Goal: Information Seeking & Learning: Learn about a topic

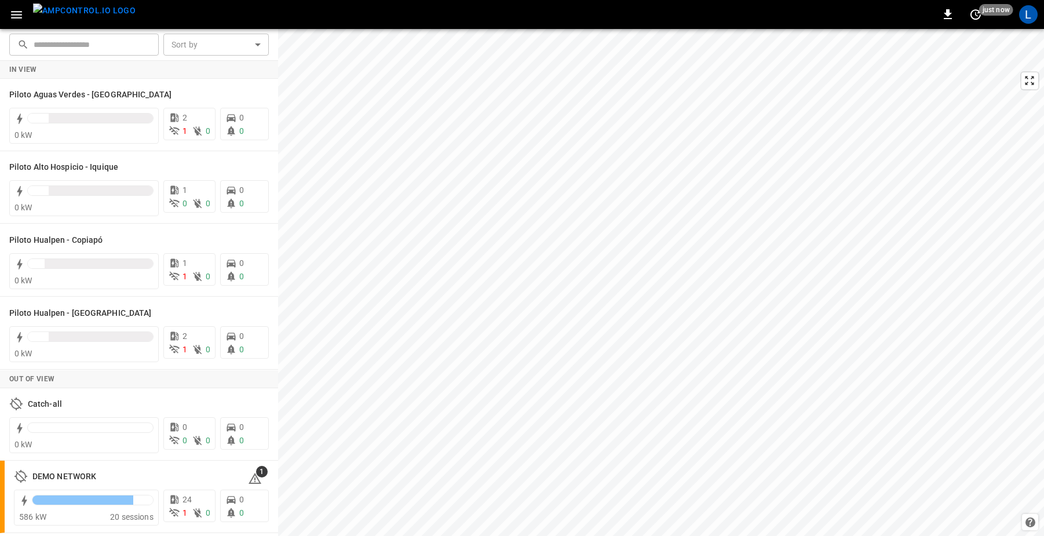
click at [19, 14] on icon "button" at bounding box center [16, 15] width 11 height 8
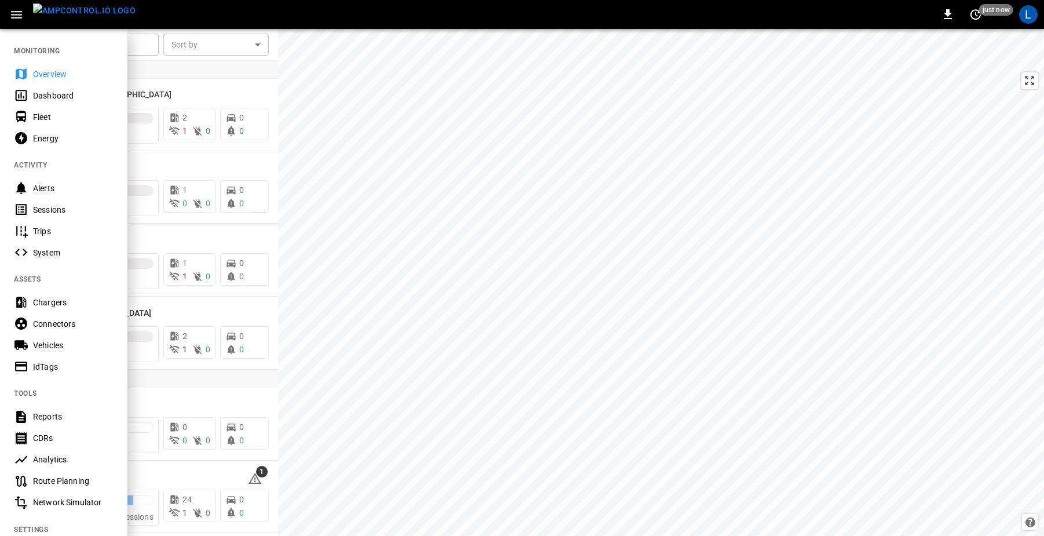
drag, startPoint x: 58, startPoint y: 137, endPoint x: 116, endPoint y: 144, distance: 58.4
click at [58, 137] on div "Energy" at bounding box center [73, 139] width 81 height 12
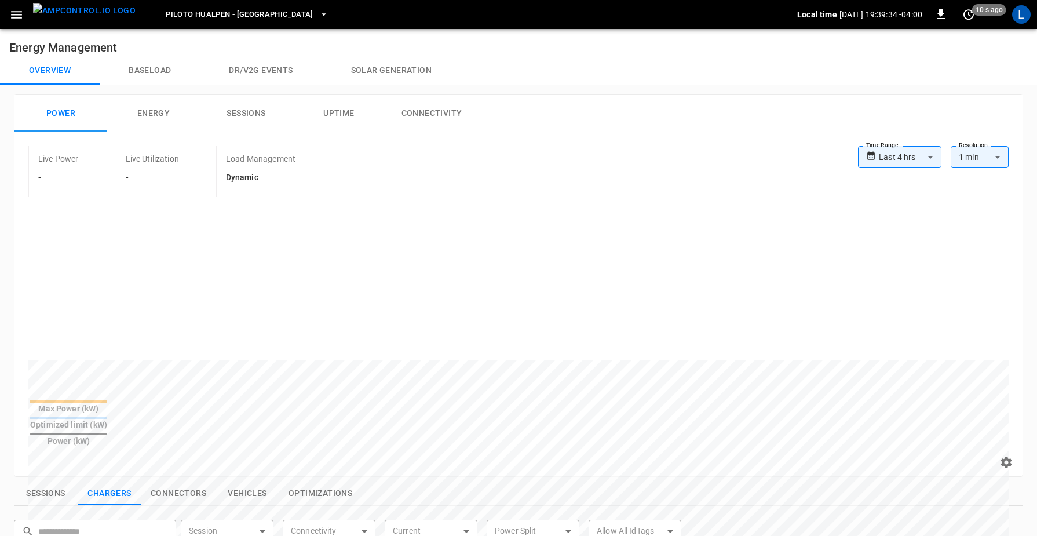
click at [246, 12] on span "Piloto Hualpen - [GEOGRAPHIC_DATA]" at bounding box center [240, 14] width 148 height 13
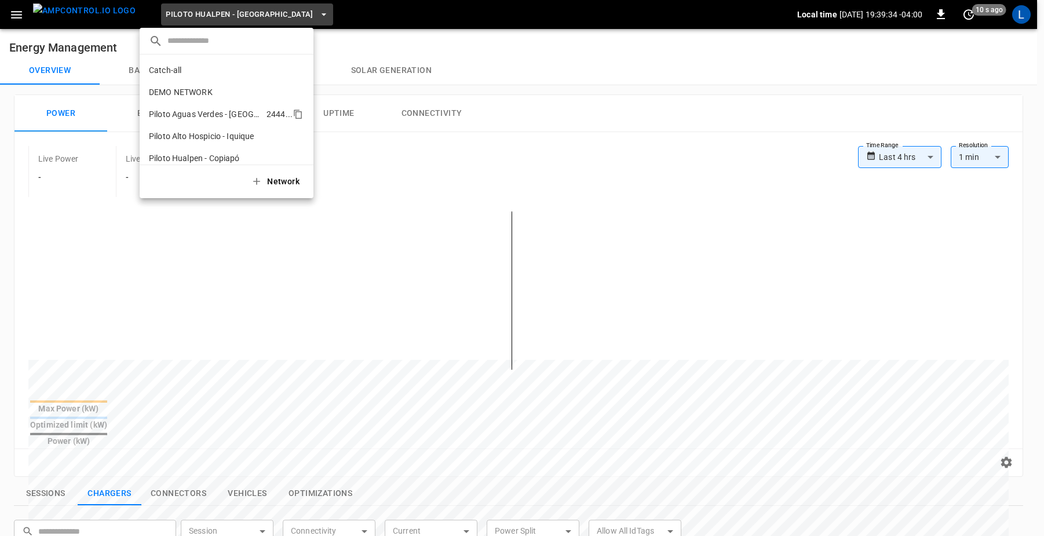
scroll to position [31, 0]
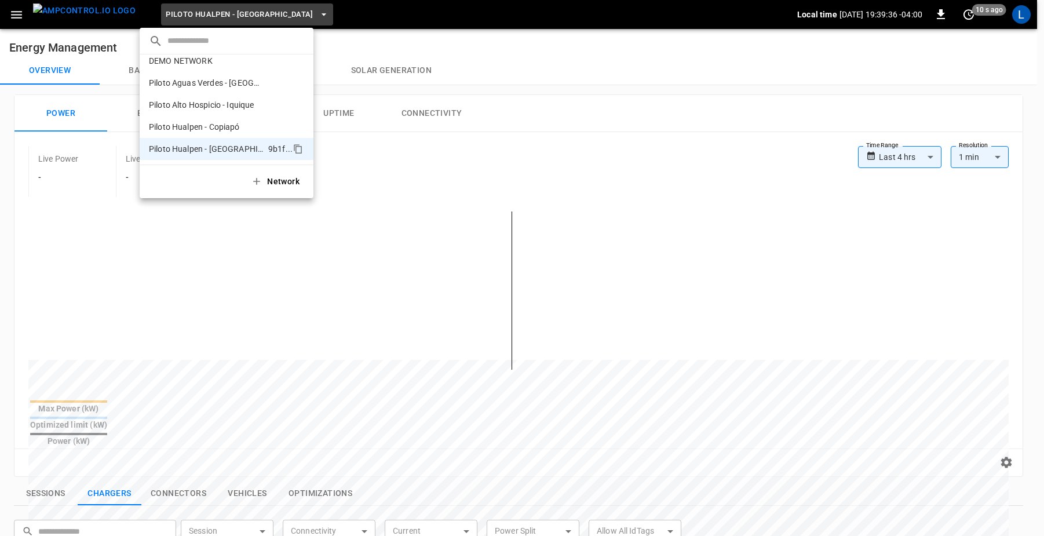
click at [554, 81] on div at bounding box center [522, 268] width 1044 height 536
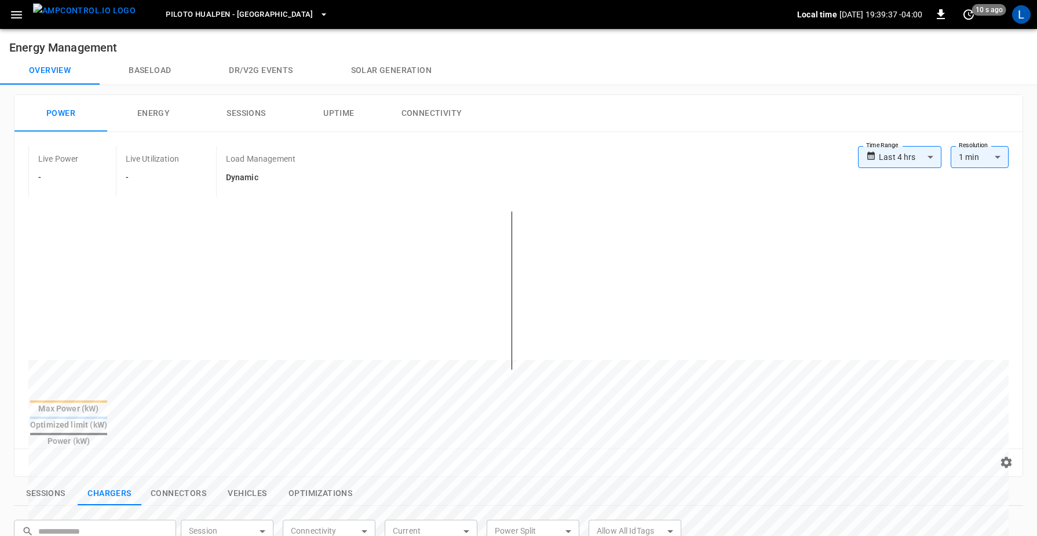
click at [914, 163] on body "**********" at bounding box center [518, 484] width 1037 height 968
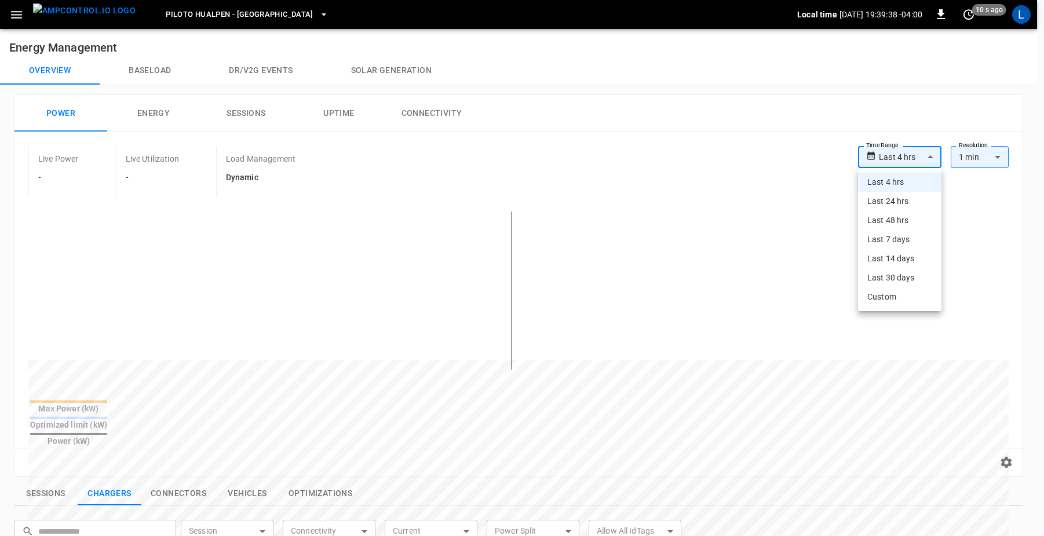
click at [913, 246] on li "Last 7 days" at bounding box center [899, 239] width 83 height 19
type input "**********"
type input "***"
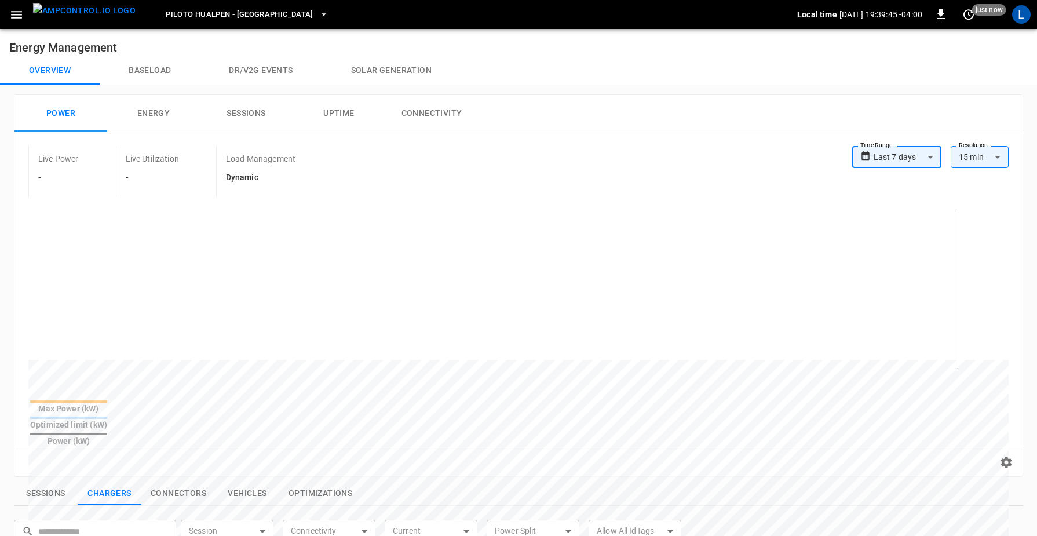
click at [318, 11] on icon "button" at bounding box center [324, 15] width 12 height 12
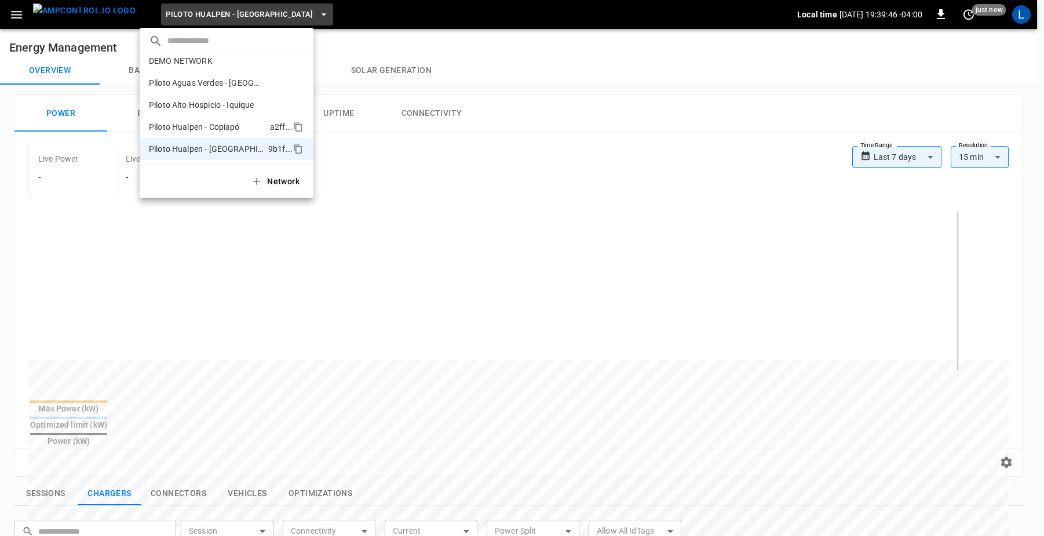
click at [228, 126] on p "Piloto Hualpen - Copiapó" at bounding box center [207, 127] width 116 height 12
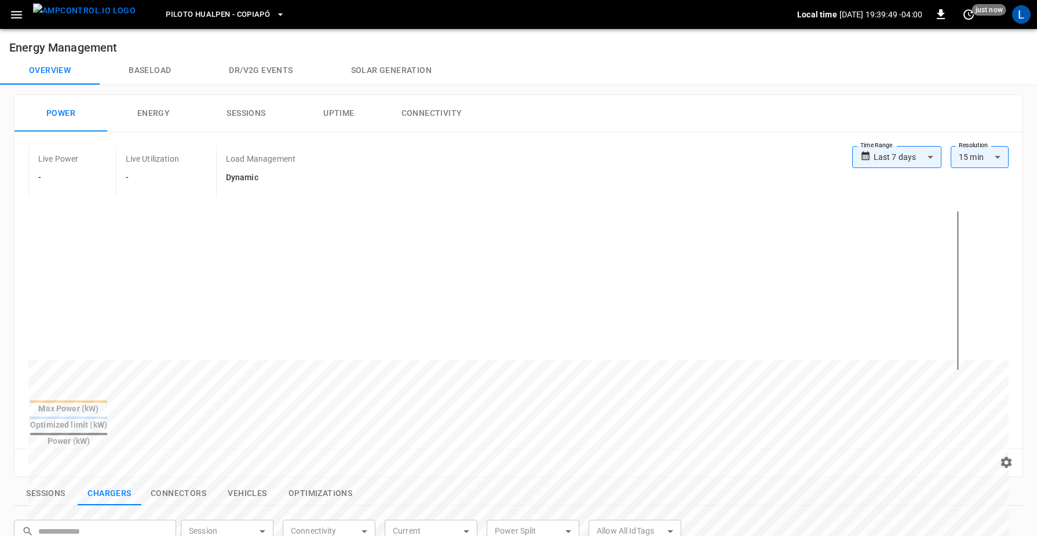
click at [267, 15] on button "Piloto Hualpen - Copiapó" at bounding box center [225, 14] width 129 height 23
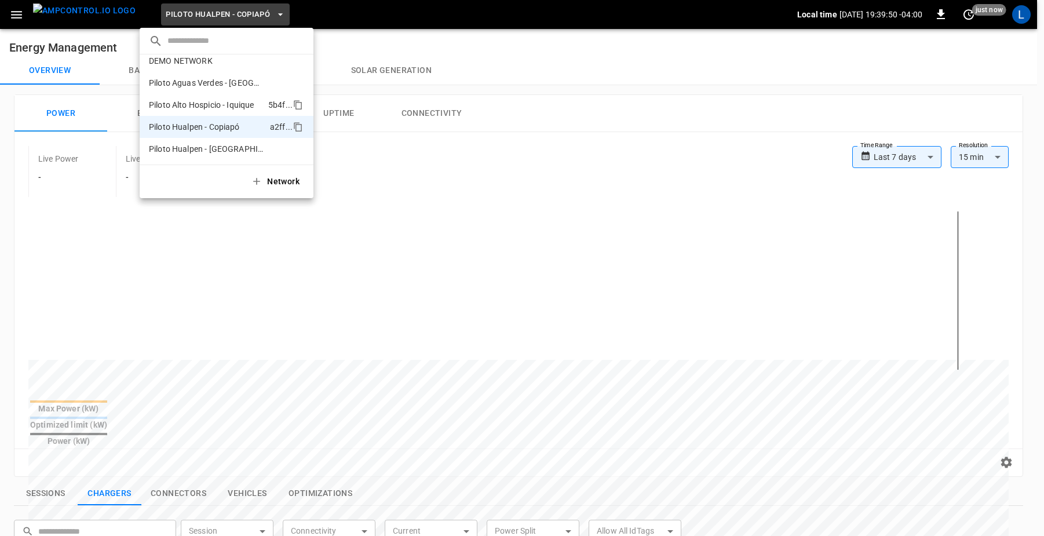
click at [244, 105] on p "Piloto Alto Hospicio - Iquique" at bounding box center [206, 105] width 115 height 12
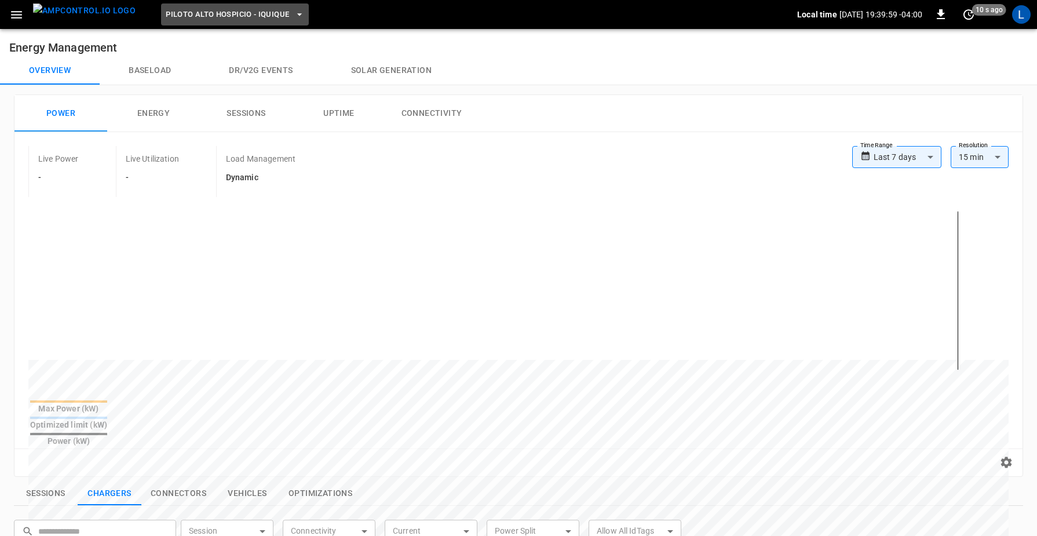
click at [272, 21] on button "Piloto Alto Hospicio - Iquique" at bounding box center [235, 14] width 148 height 23
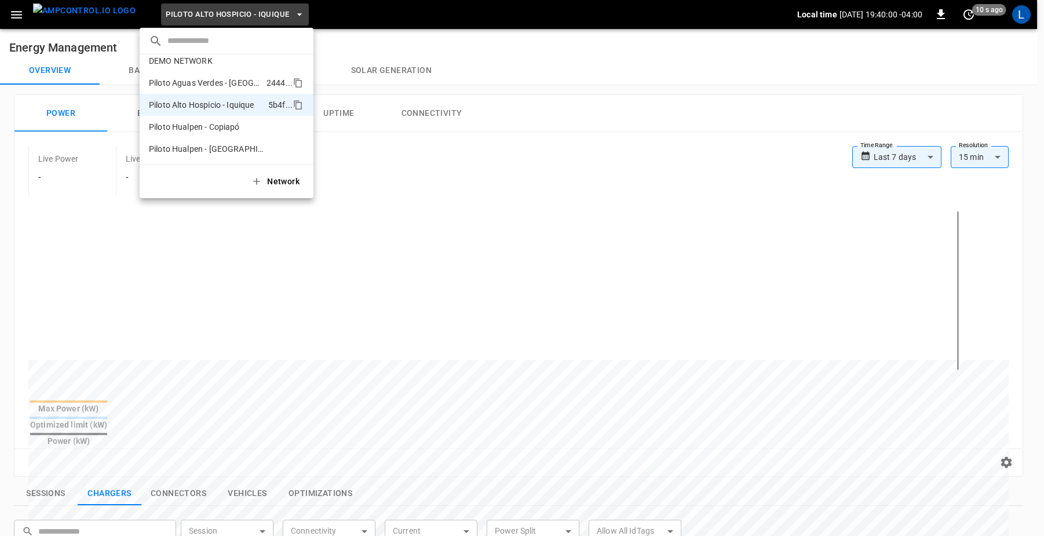
click at [240, 82] on p "Piloto Aguas Verdes - [GEOGRAPHIC_DATA]" at bounding box center [205, 83] width 113 height 12
